Goal: Navigation & Orientation: Go to known website

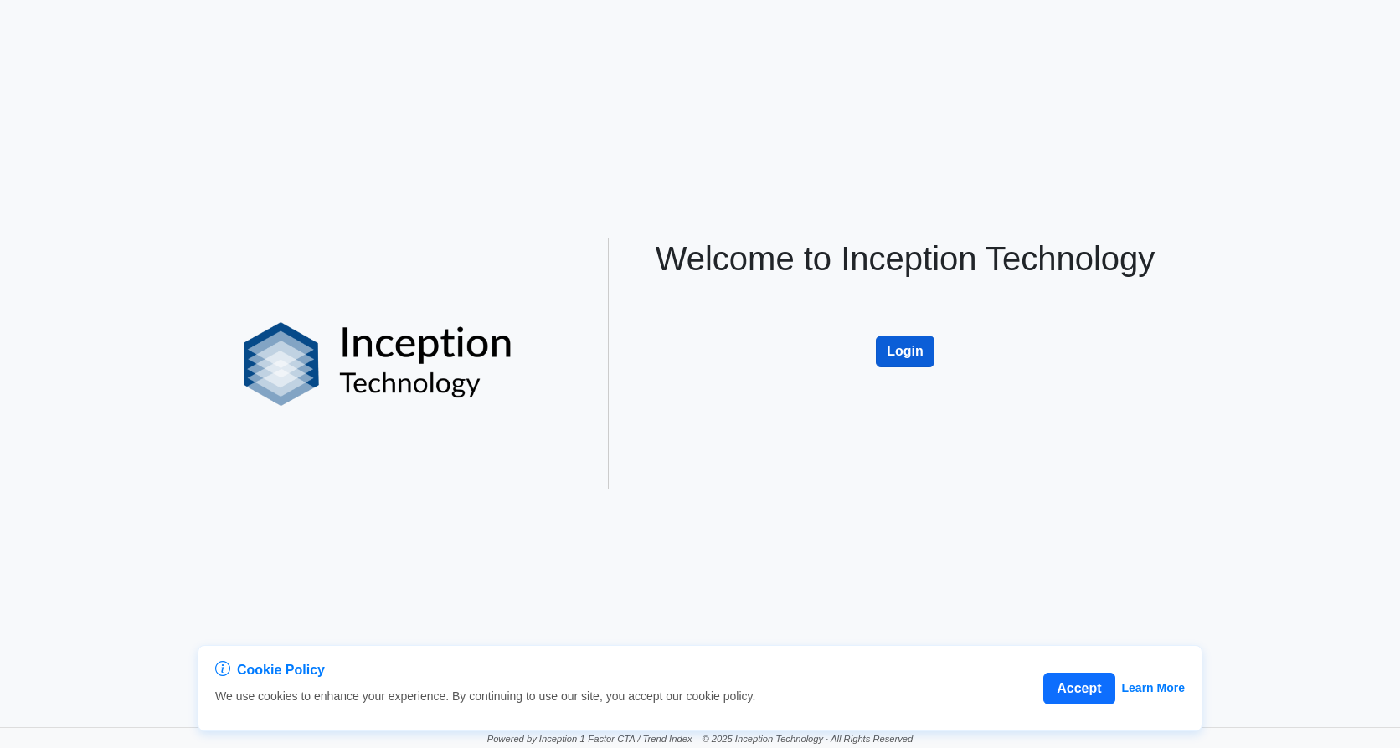
click at [924, 349] on button "Login" at bounding box center [905, 352] width 59 height 32
